Goal: Find specific page/section: Find specific page/section

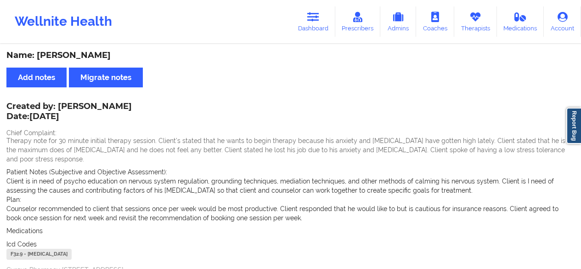
click at [319, 20] on icon at bounding box center [313, 17] width 12 height 10
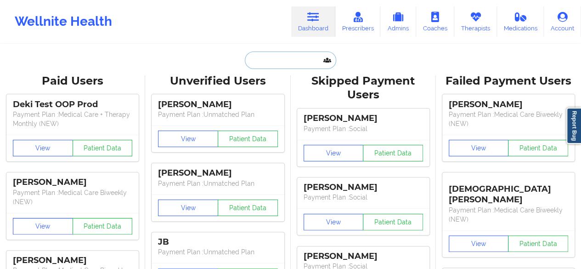
click at [294, 64] on input "text" at bounding box center [290, 59] width 91 height 17
paste input "REGEN B [PERSON_NAME]"
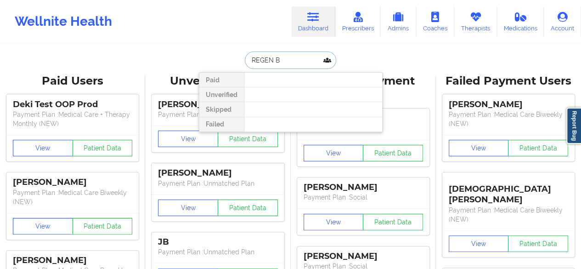
type input "REGEN"
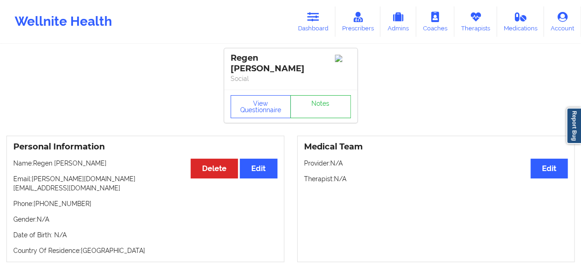
drag, startPoint x: 228, startPoint y: 61, endPoint x: 325, endPoint y: 55, distance: 97.5
click at [325, 55] on div "Regen [PERSON_NAME] Social" at bounding box center [290, 68] width 133 height 41
copy div "Regen [PERSON_NAME]"
